Goal: Find specific page/section: Find specific page/section

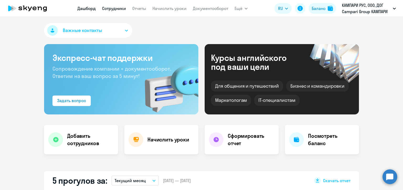
click at [113, 9] on link "Сотрудники" at bounding box center [114, 8] width 24 height 5
select select "30"
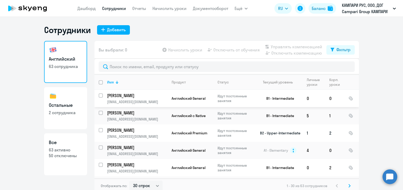
scroll to position [79, 0]
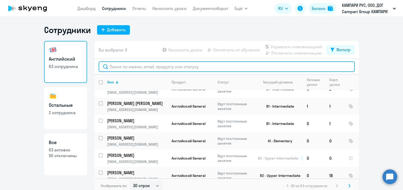
click at [163, 67] on input "text" at bounding box center [227, 66] width 256 height 11
paste input "[PERSON_NAME]"
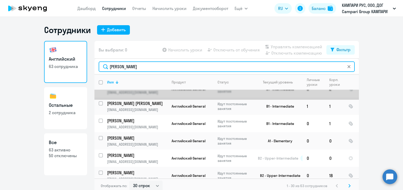
scroll to position [0, 0]
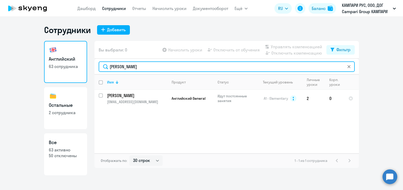
type input "[PERSON_NAME]"
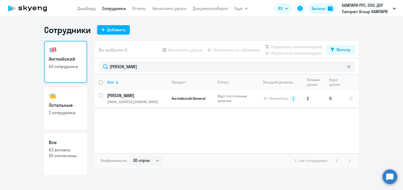
click at [100, 96] on input "select row 16058724" at bounding box center [104, 98] width 11 height 11
checkbox input "true"
